Goal: Information Seeking & Learning: Learn about a topic

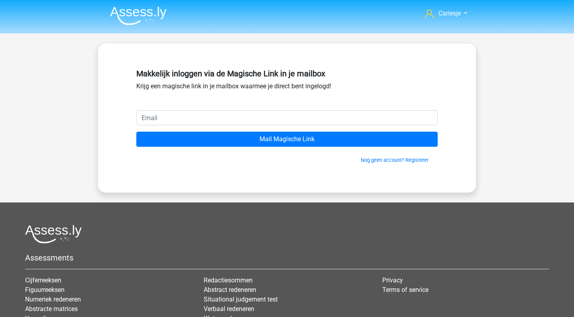
click at [132, 10] on img at bounding box center [138, 15] width 57 height 19
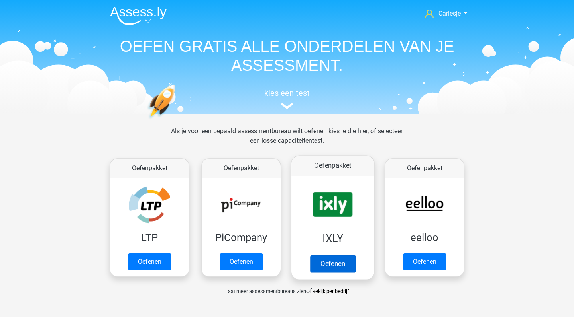
click at [343, 255] on link "Oefenen" at bounding box center [332, 264] width 45 height 18
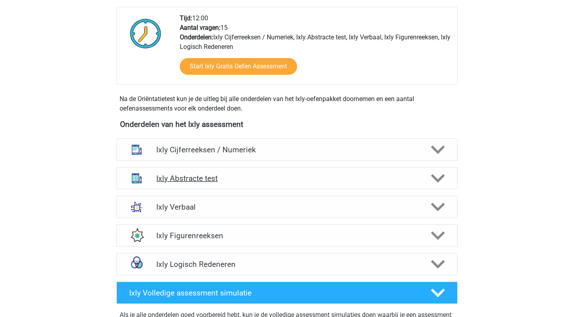
scroll to position [215, 0]
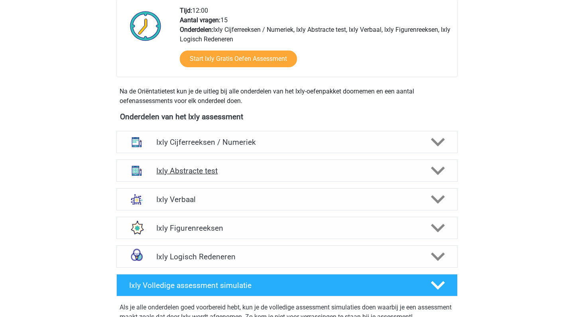
click at [340, 172] on h4 "Ixly Abstracte test" at bounding box center [286, 171] width 261 height 9
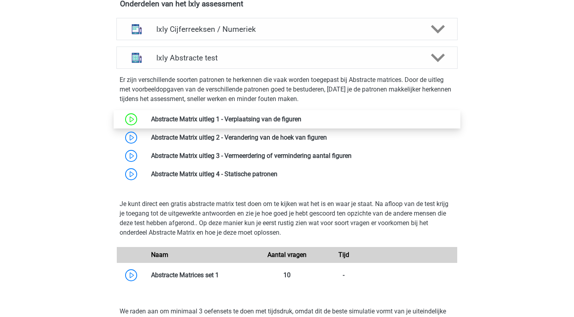
scroll to position [368, 0]
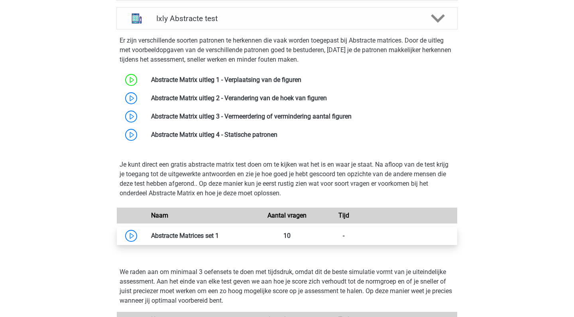
click at [219, 232] on link at bounding box center [219, 236] width 0 height 8
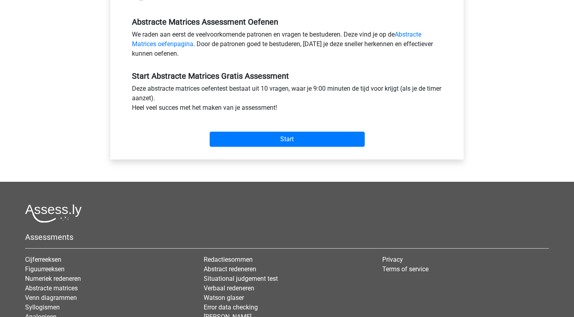
scroll to position [239, 0]
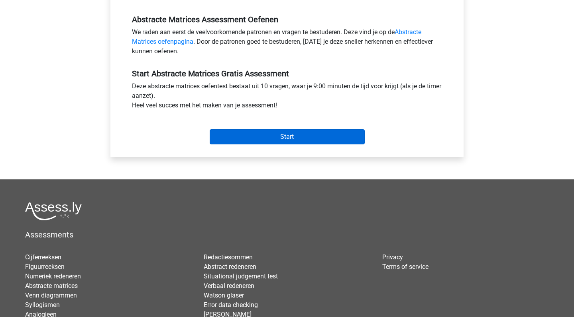
click at [287, 139] on input "Start" at bounding box center [287, 136] width 155 height 15
